Goal: Transaction & Acquisition: Book appointment/travel/reservation

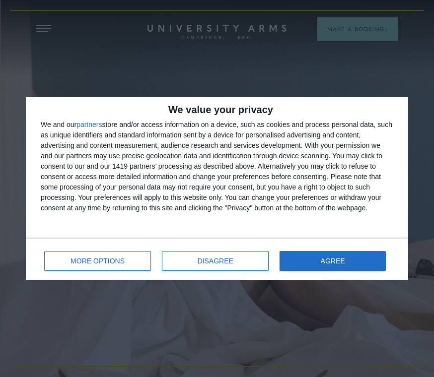
click at [229, 258] on span "DISAGREE" at bounding box center [215, 261] width 36 height 7
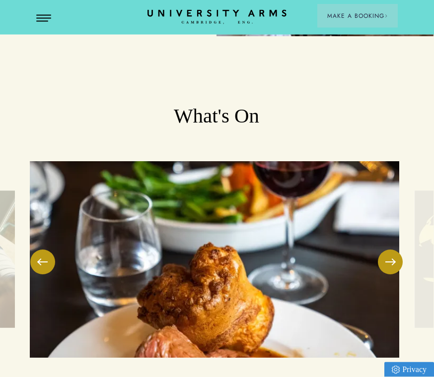
scroll to position [2242, 0]
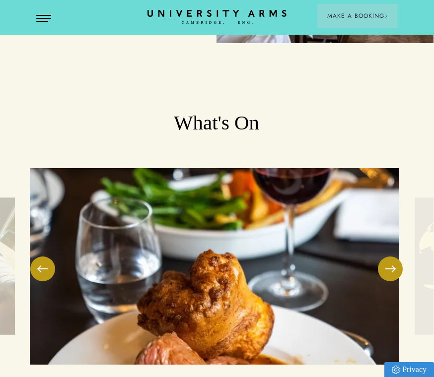
click at [389, 257] on button at bounding box center [390, 269] width 25 height 25
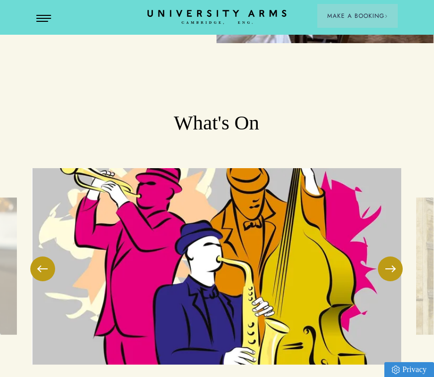
click at [391, 257] on button at bounding box center [390, 269] width 25 height 25
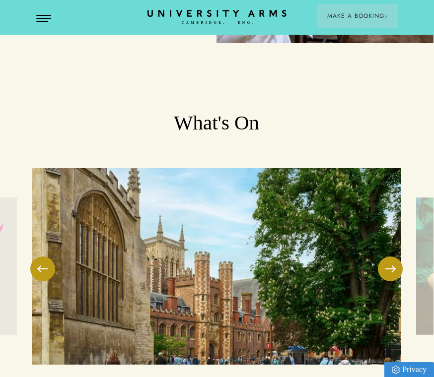
click at [391, 257] on button at bounding box center [390, 269] width 25 height 25
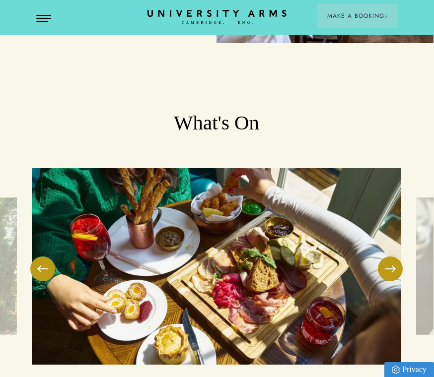
click at [394, 257] on button at bounding box center [390, 269] width 25 height 25
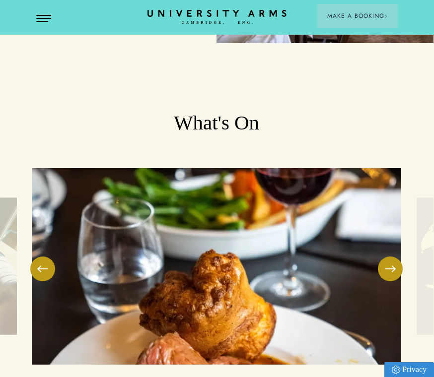
click at [392, 257] on button at bounding box center [390, 269] width 25 height 25
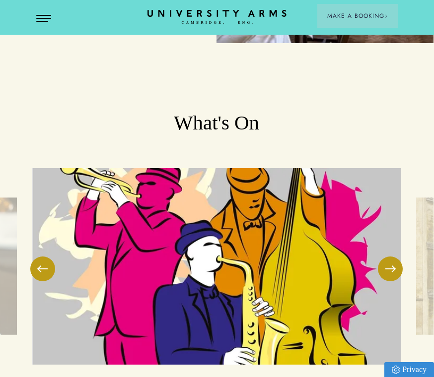
click at [50, 16] on button "Open Menu" at bounding box center [43, 19] width 15 height 8
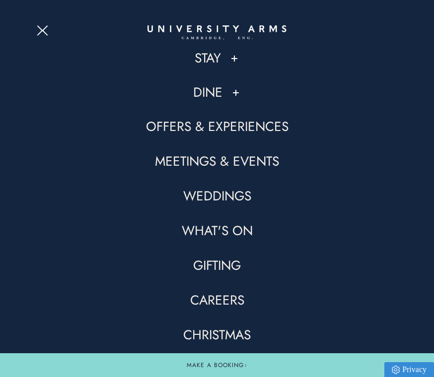
click at [206, 93] on link "Dine" at bounding box center [207, 92] width 29 height 17
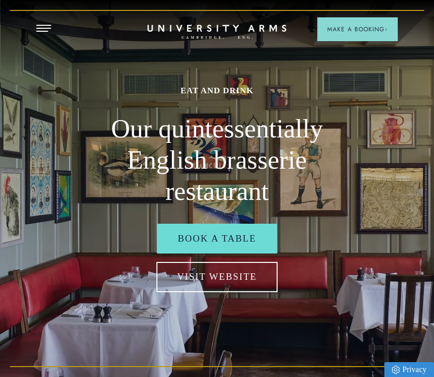
click at [248, 279] on link "Visit Website" at bounding box center [217, 277] width 122 height 30
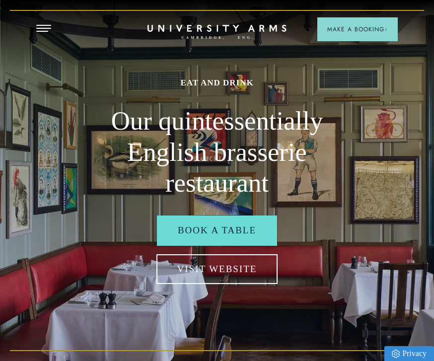
click at [238, 276] on link "Visit Website" at bounding box center [217, 269] width 122 height 30
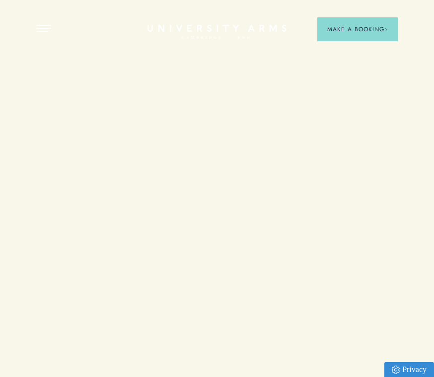
scroll to position [2242, 0]
